Goal: Information Seeking & Learning: Learn about a topic

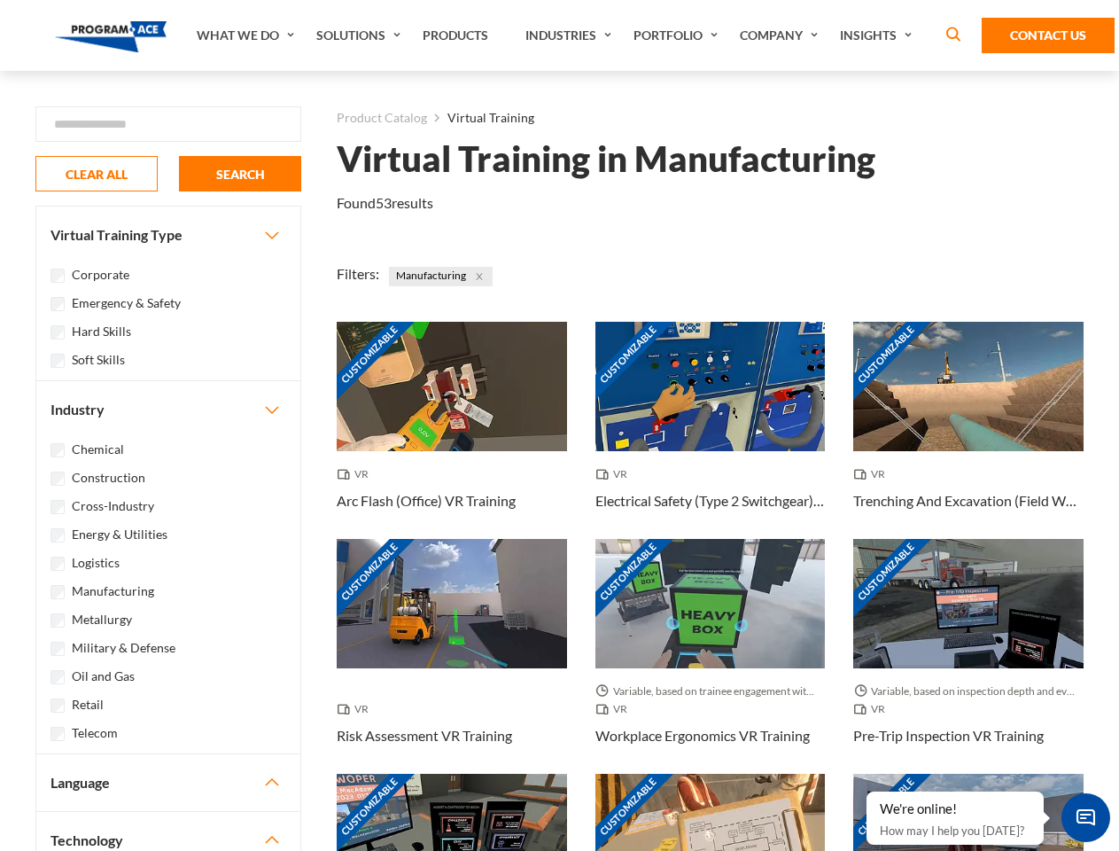
click at [247, 35] on link "What We Do" at bounding box center [248, 35] width 120 height 71
click at [361, 35] on link "Solutions" at bounding box center [361, 35] width 106 height 71
click at [571, 35] on link "Industries" at bounding box center [571, 35] width 108 height 71
click at [783, 35] on link "Company" at bounding box center [781, 35] width 100 height 71
click at [879, 35] on link "Insights" at bounding box center [878, 35] width 94 height 71
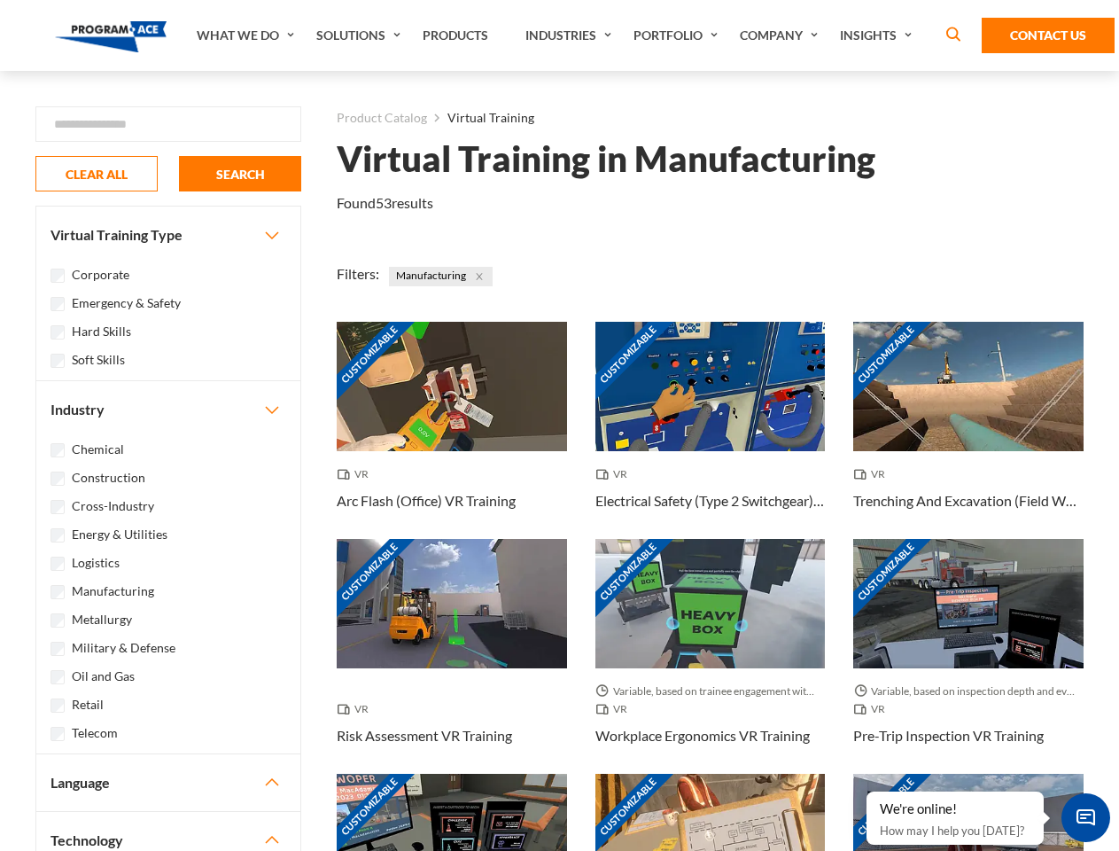
click at [0, 0] on div "Blog White Papers News" at bounding box center [0, 0] width 0 height 0
click at [0, 0] on strong "How Virtual Learning Can Enhance Workforce Productivity: A Guide for L&D Manage…" at bounding box center [0, 0] width 0 height 0
click at [1086, 817] on span "Minimize live chat window" at bounding box center [1086, 817] width 65 height 65
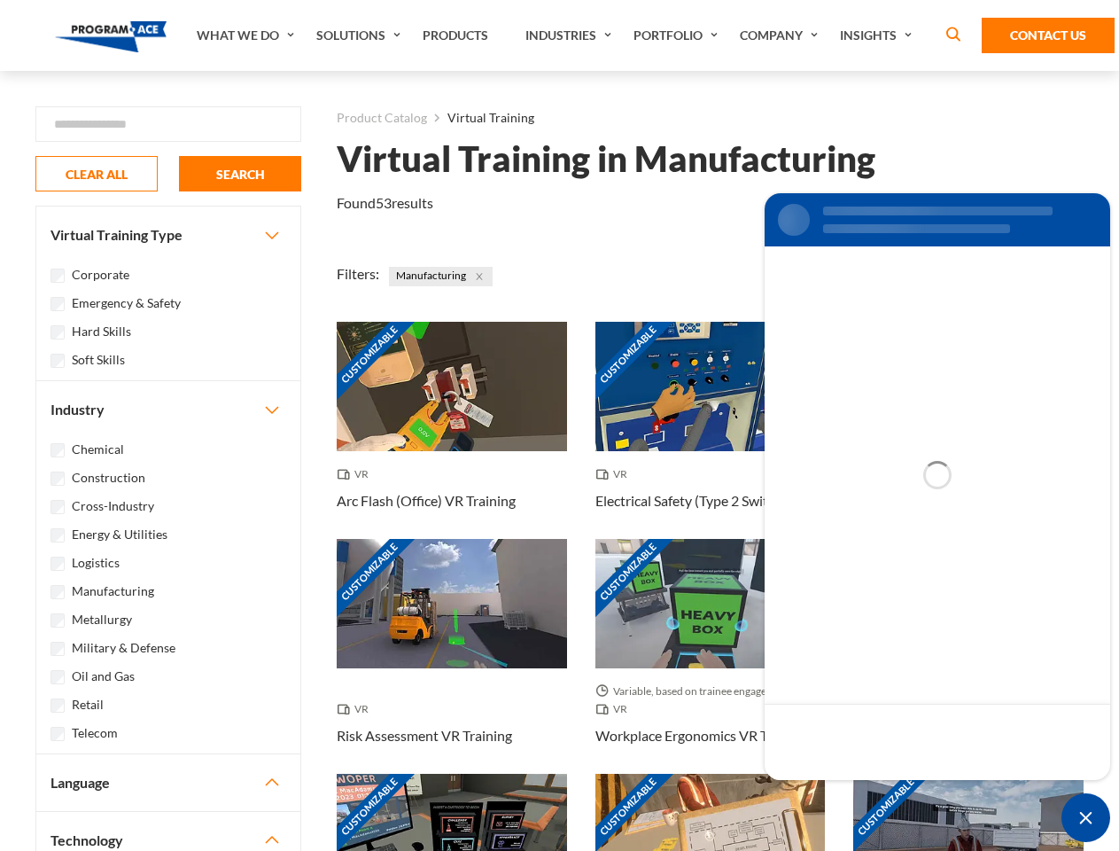
click at [868, 792] on div "Customizable" at bounding box center [968, 838] width 230 height 129
